Goal: Check status: Check status

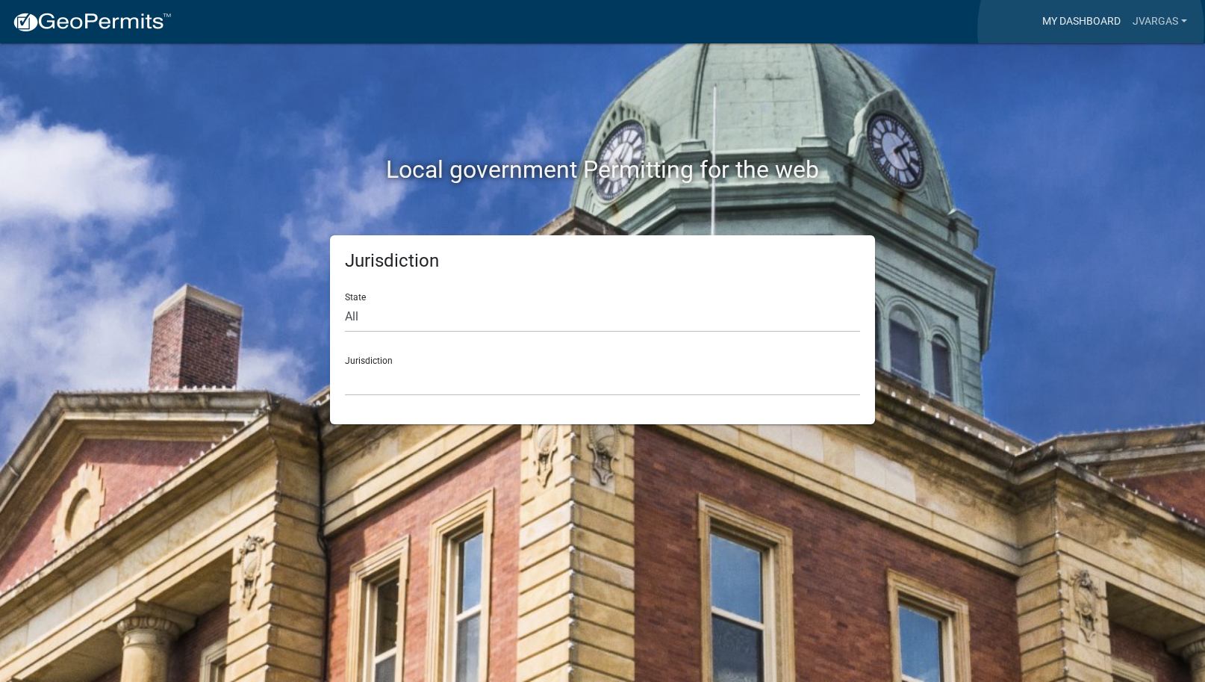
click at [1091, 29] on link "My Dashboard" at bounding box center [1081, 21] width 90 height 28
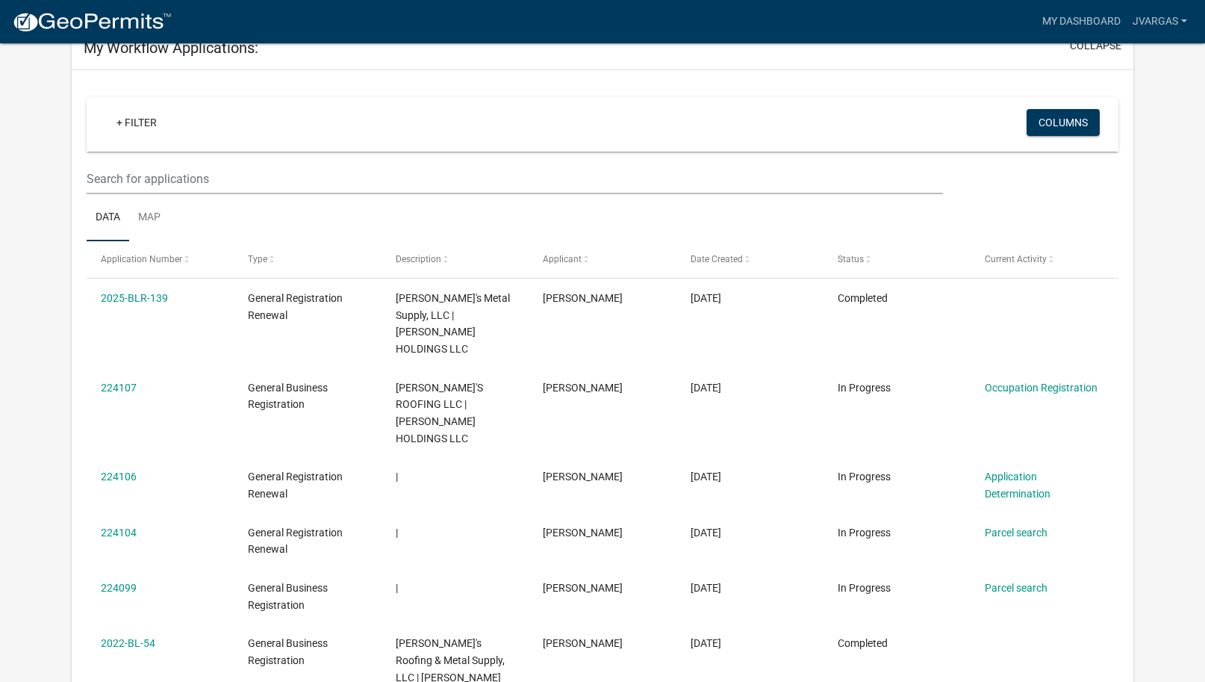
scroll to position [57, 0]
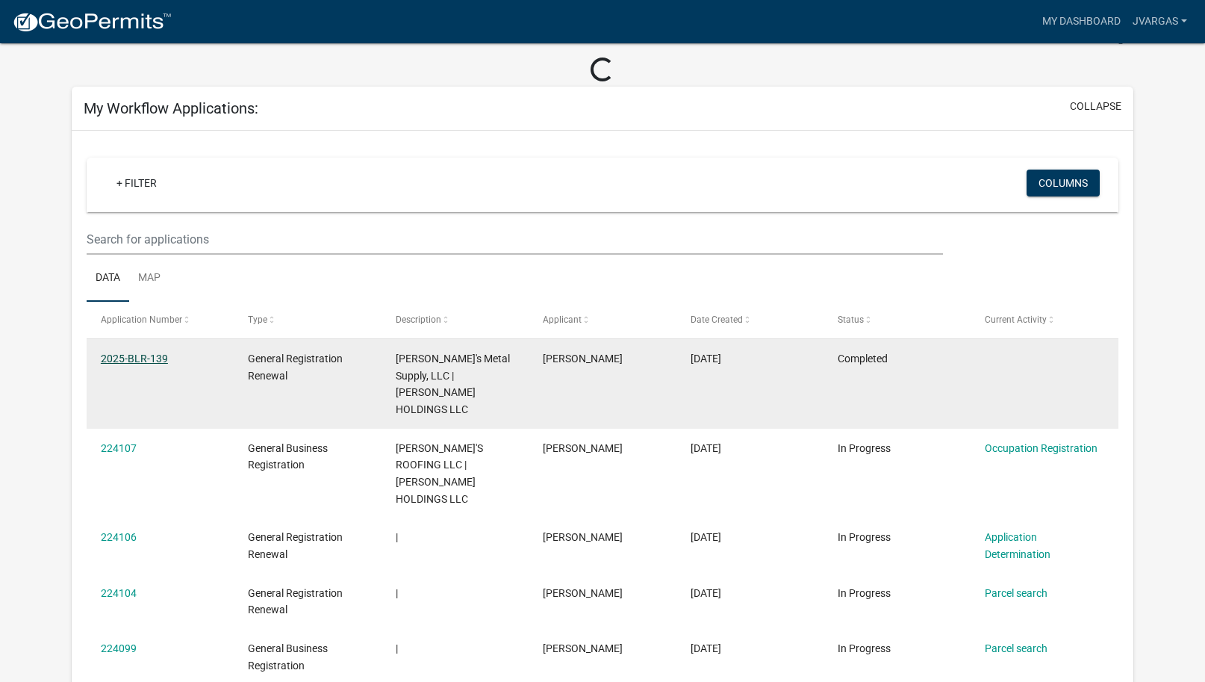
click at [152, 352] on link "2025-BLR-139" at bounding box center [134, 358] width 67 height 12
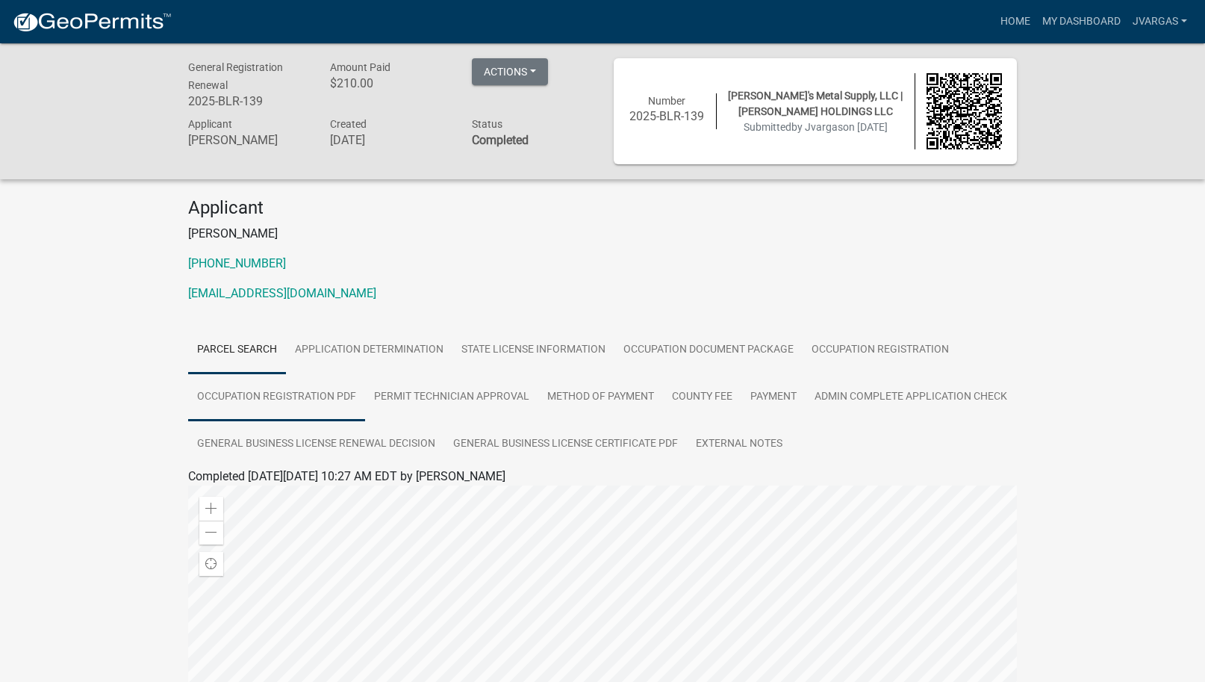
click at [310, 390] on link "Occupation Registration PDF" at bounding box center [276, 397] width 177 height 48
click at [287, 494] on link "Occupation Registration PDF" at bounding box center [264, 494] width 152 height 14
click at [531, 69] on button "Actions" at bounding box center [510, 71] width 76 height 27
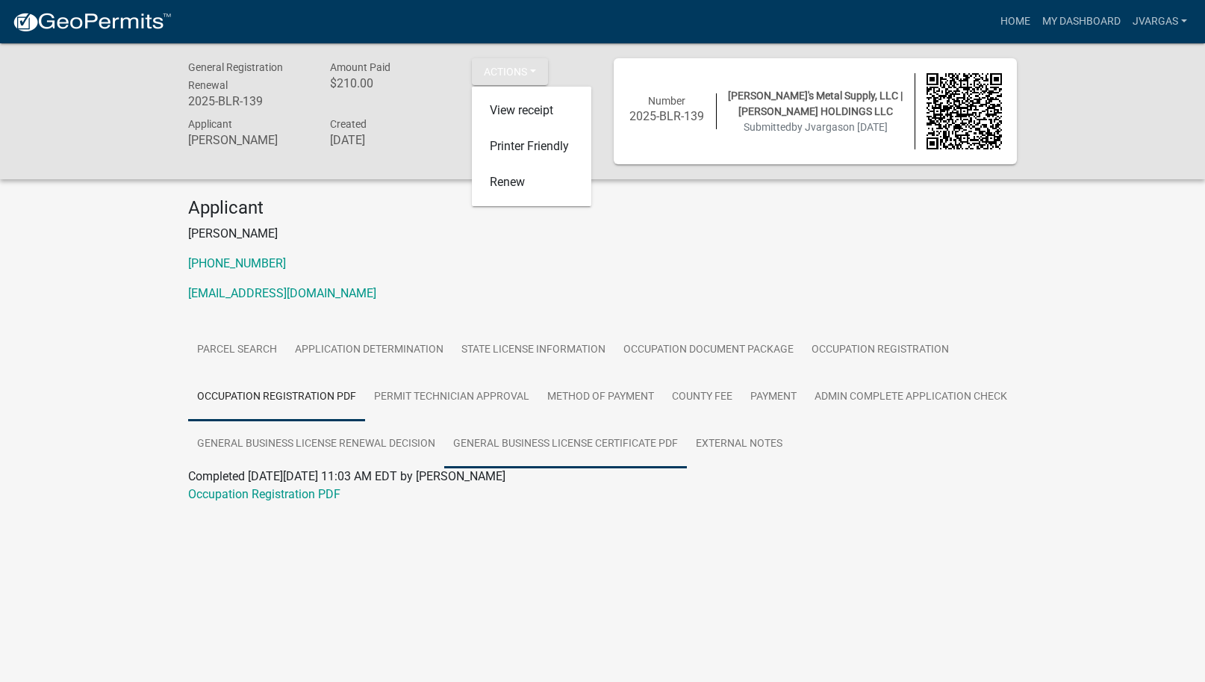
click at [687, 442] on link "General Business License Certificate PDF" at bounding box center [565, 444] width 243 height 48
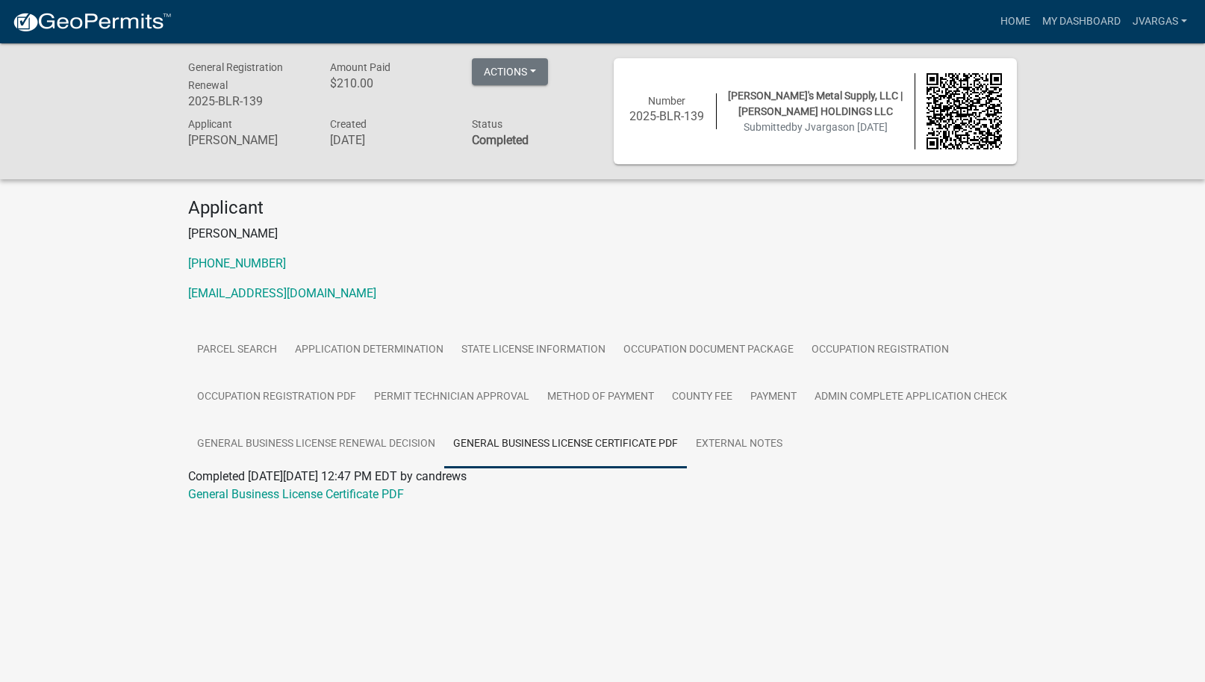
click at [687, 442] on link "General Business License Certificate PDF" at bounding box center [565, 444] width 243 height 48
click at [314, 492] on link "General Business License Certificate PDF" at bounding box center [296, 494] width 216 height 14
